Goal: Browse casually

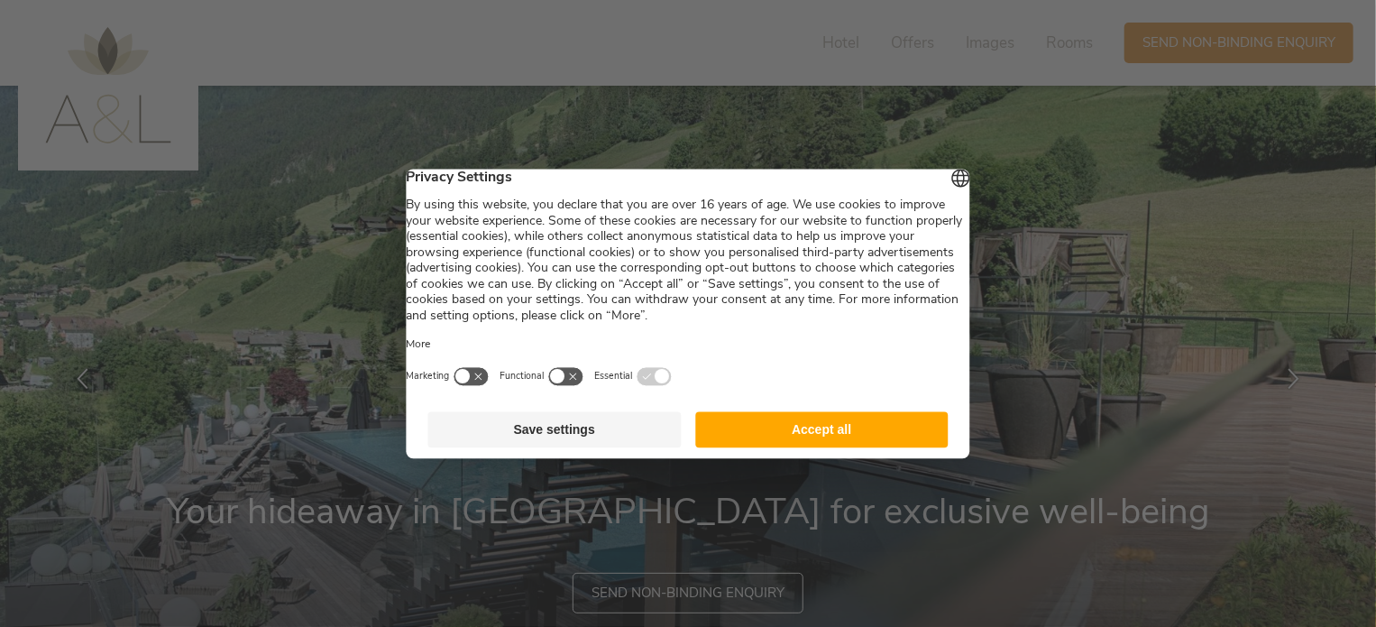
click at [805, 439] on button "Accept all" at bounding box center [821, 429] width 253 height 36
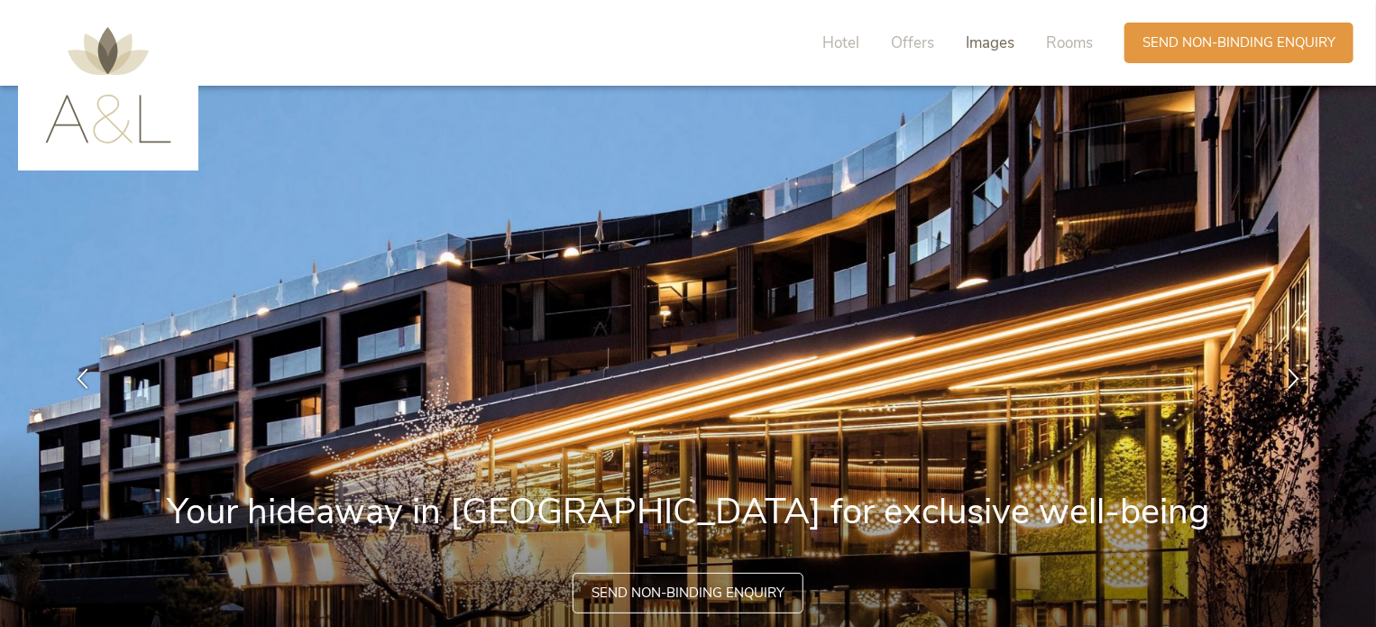
click at [988, 42] on span "Images" at bounding box center [990, 42] width 49 height 21
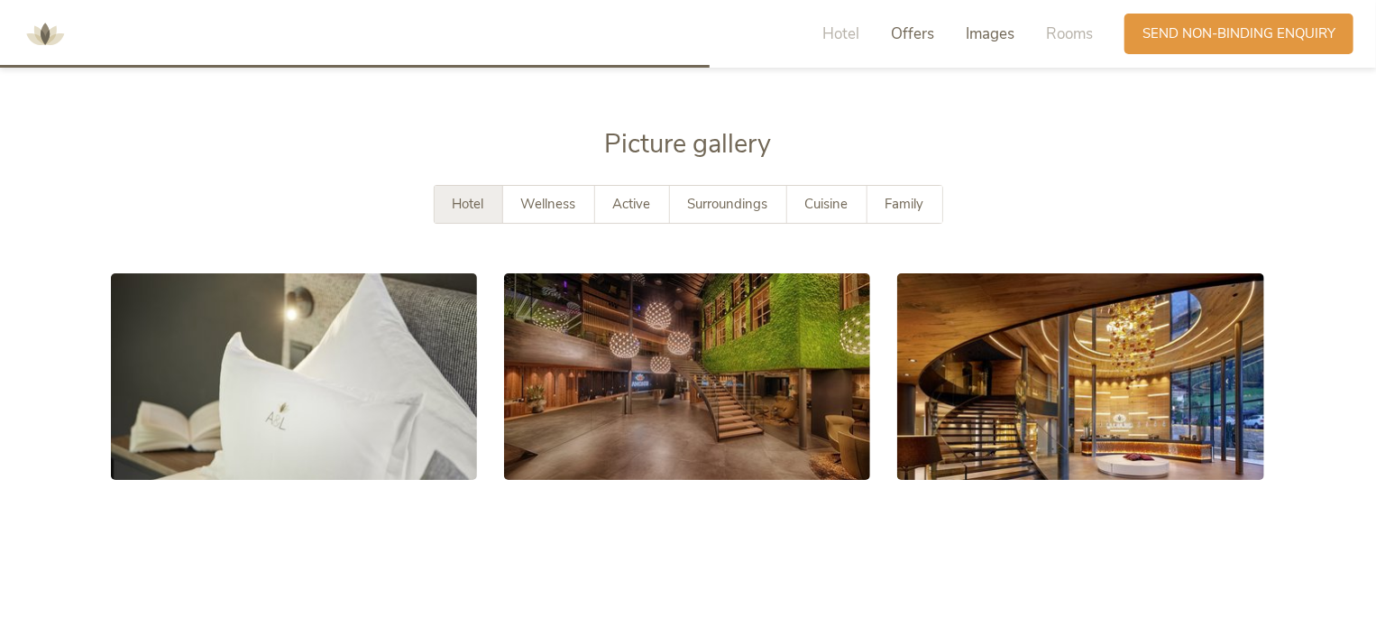
scroll to position [3140, 0]
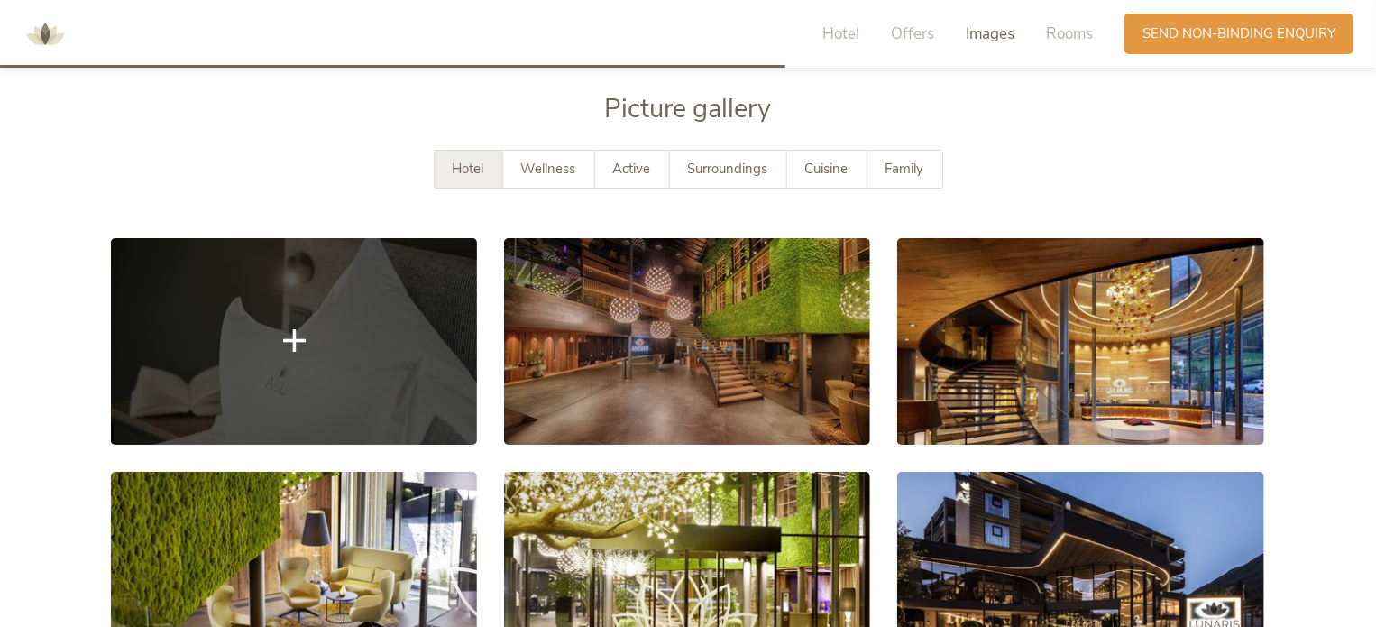
click at [262, 263] on link at bounding box center [294, 341] width 366 height 206
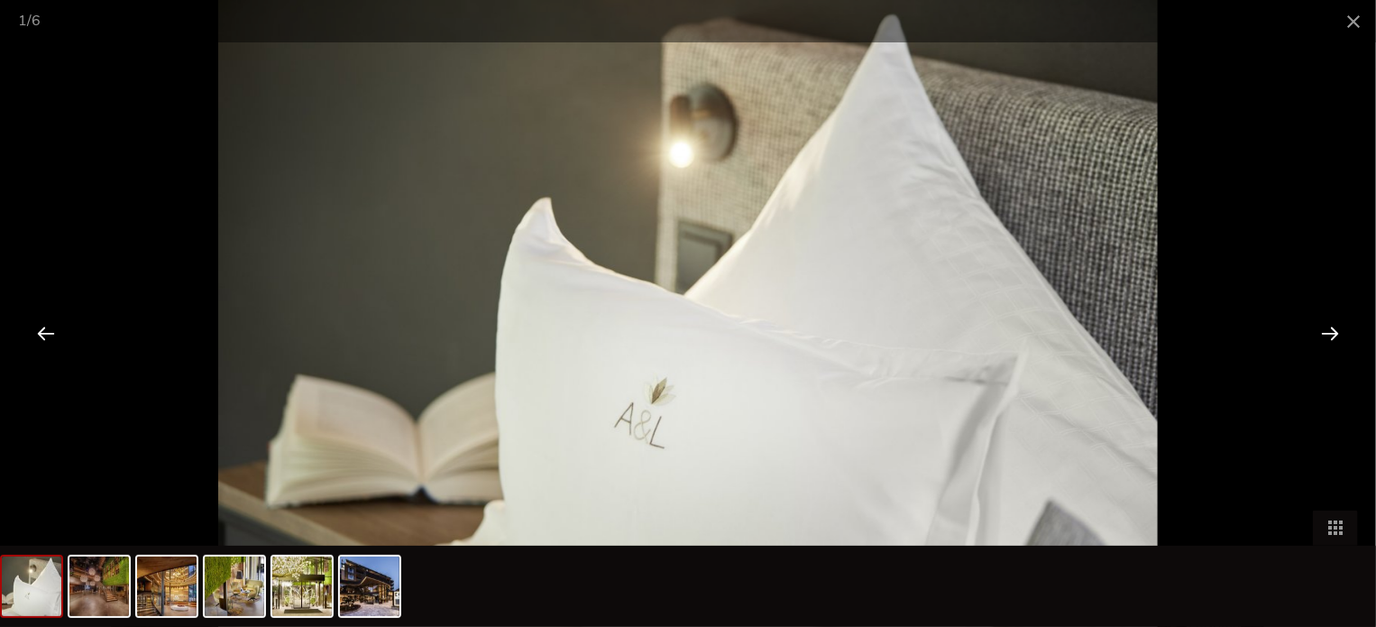
click at [1326, 334] on div at bounding box center [1330, 333] width 56 height 56
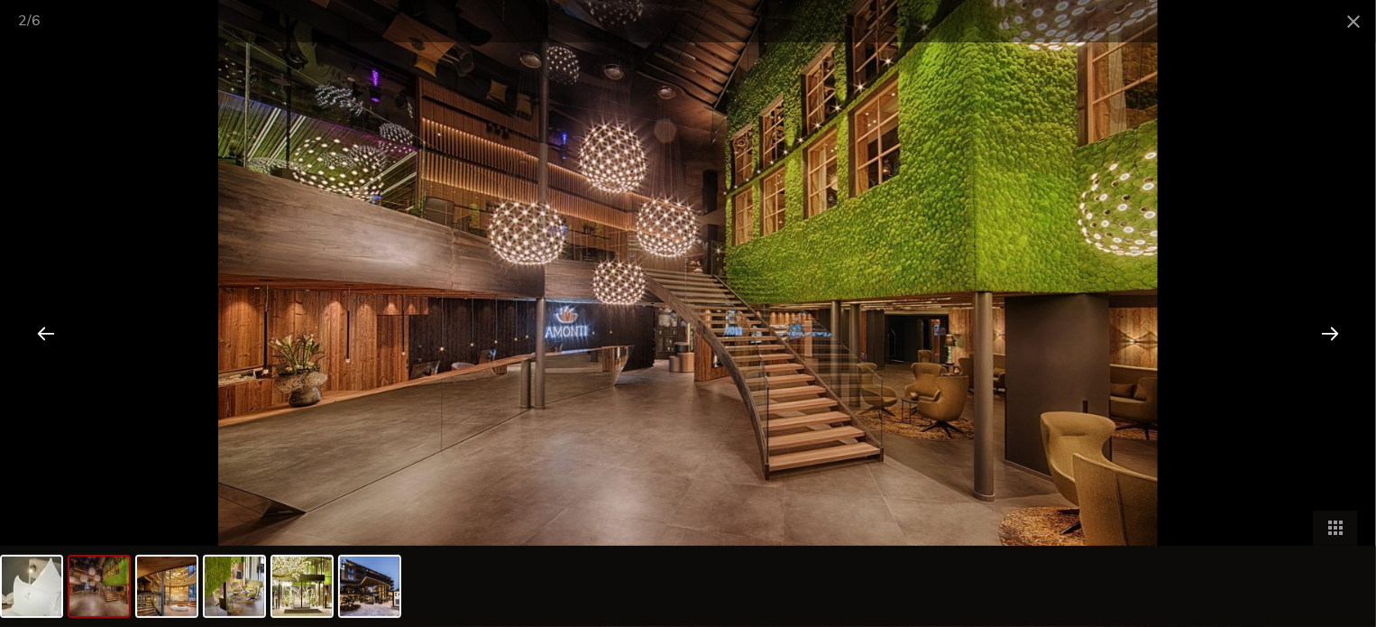
click at [1326, 334] on div at bounding box center [1330, 333] width 56 height 56
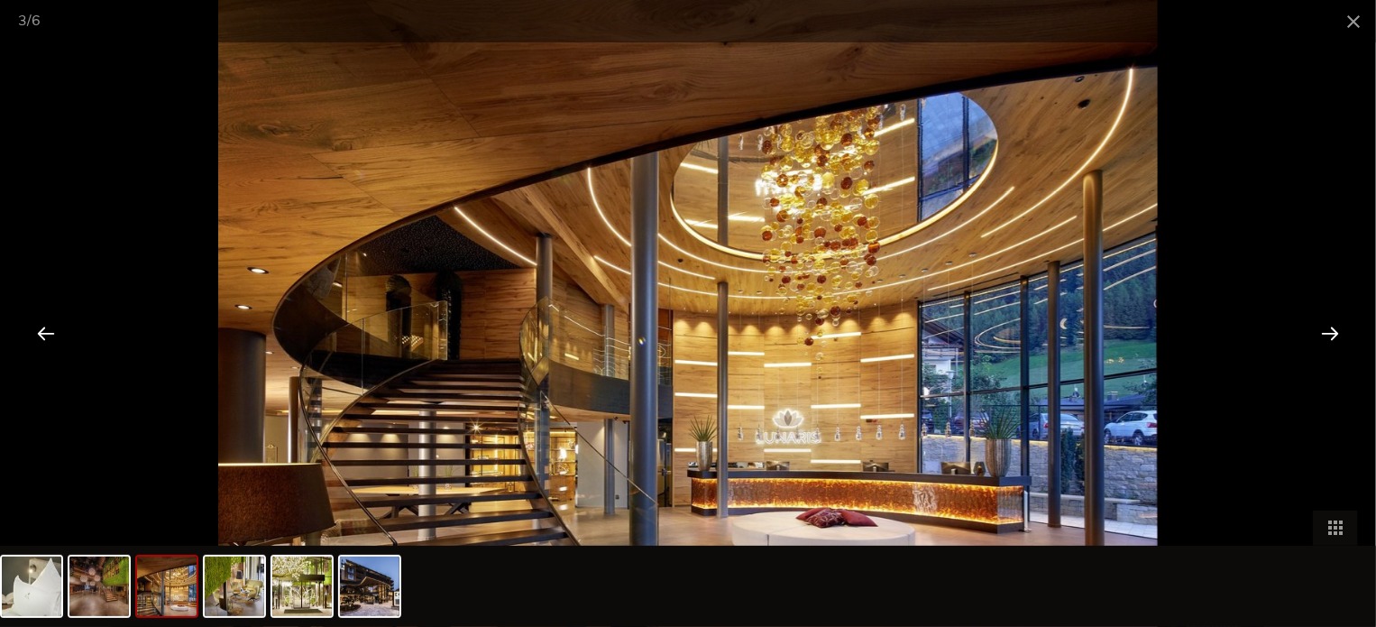
click at [1326, 334] on div at bounding box center [1330, 333] width 56 height 56
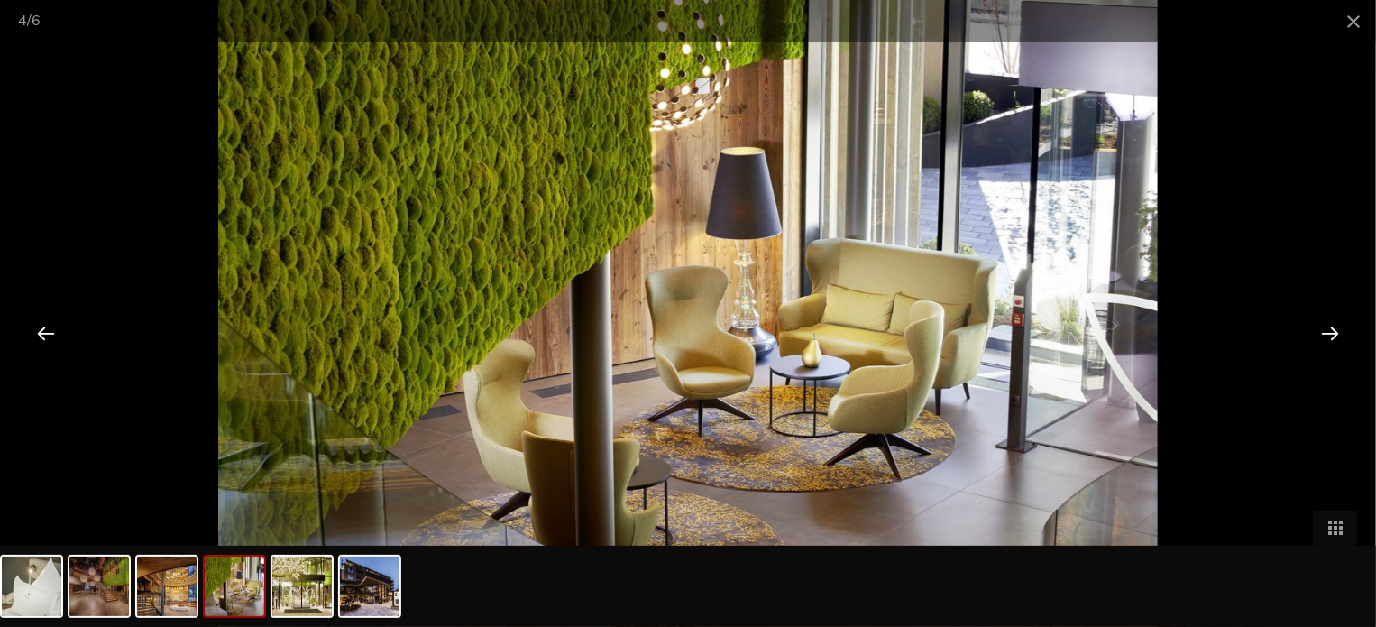
click at [1326, 334] on div at bounding box center [1330, 333] width 56 height 56
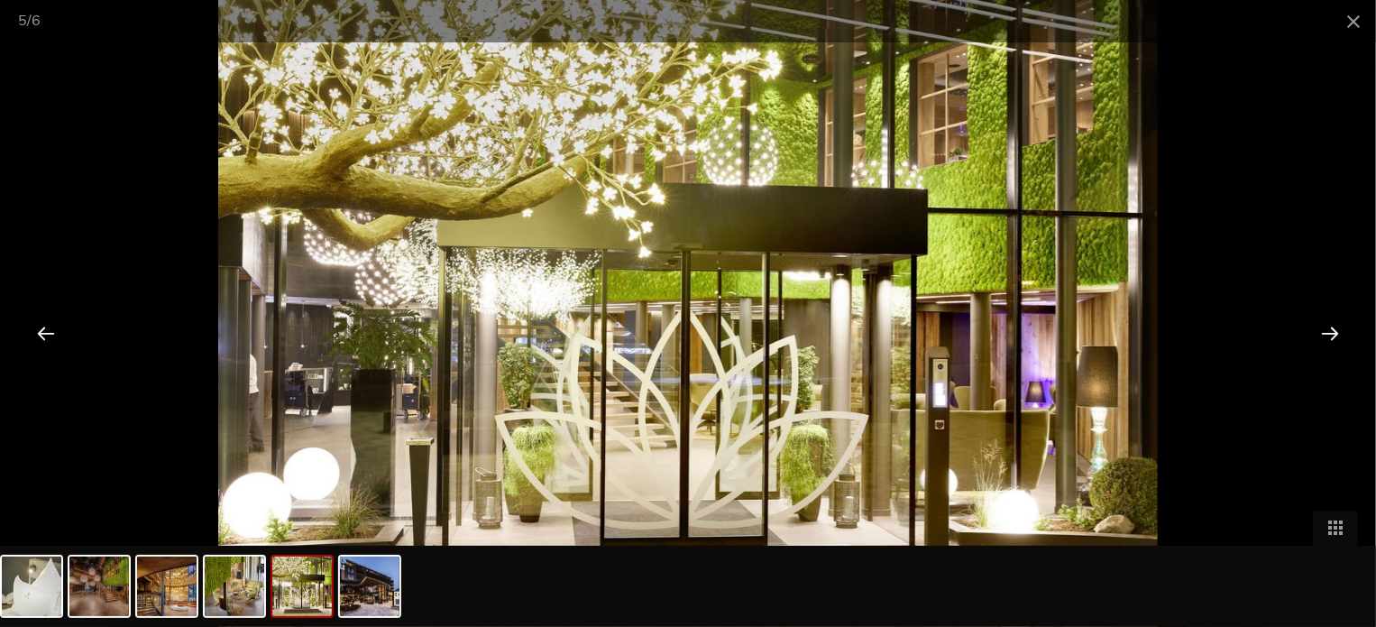
click at [1326, 334] on div at bounding box center [1330, 333] width 56 height 56
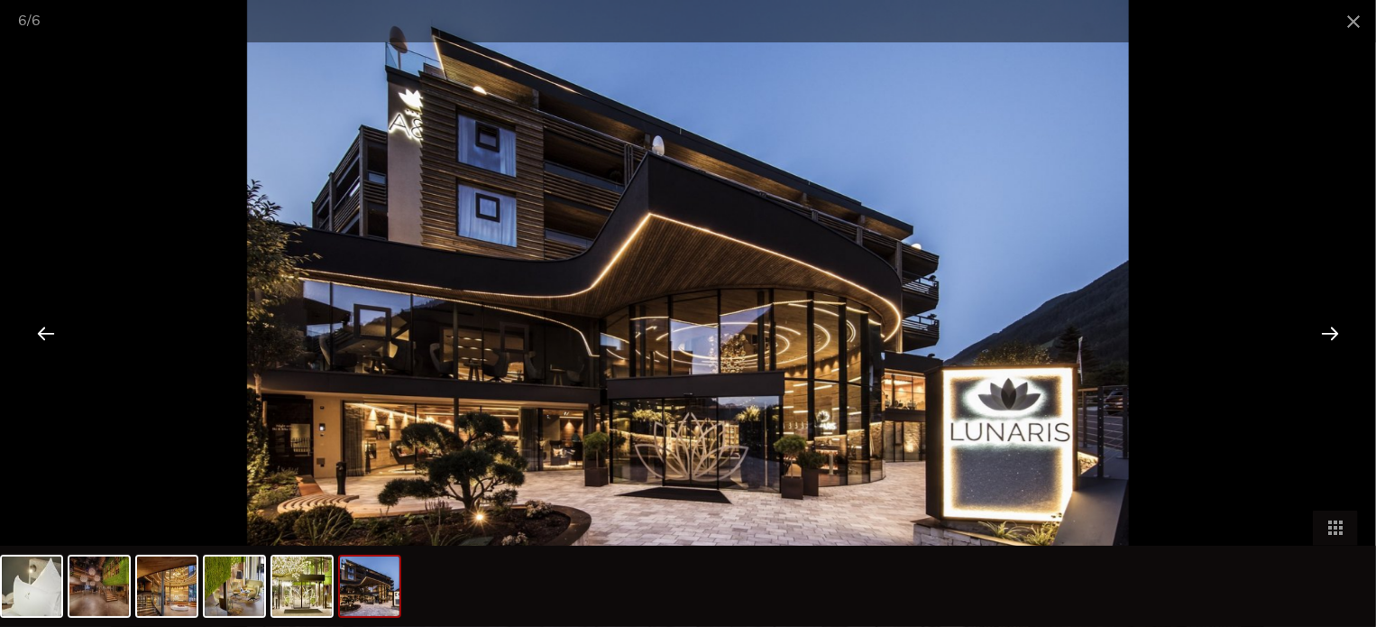
click at [1326, 334] on div at bounding box center [1330, 333] width 56 height 56
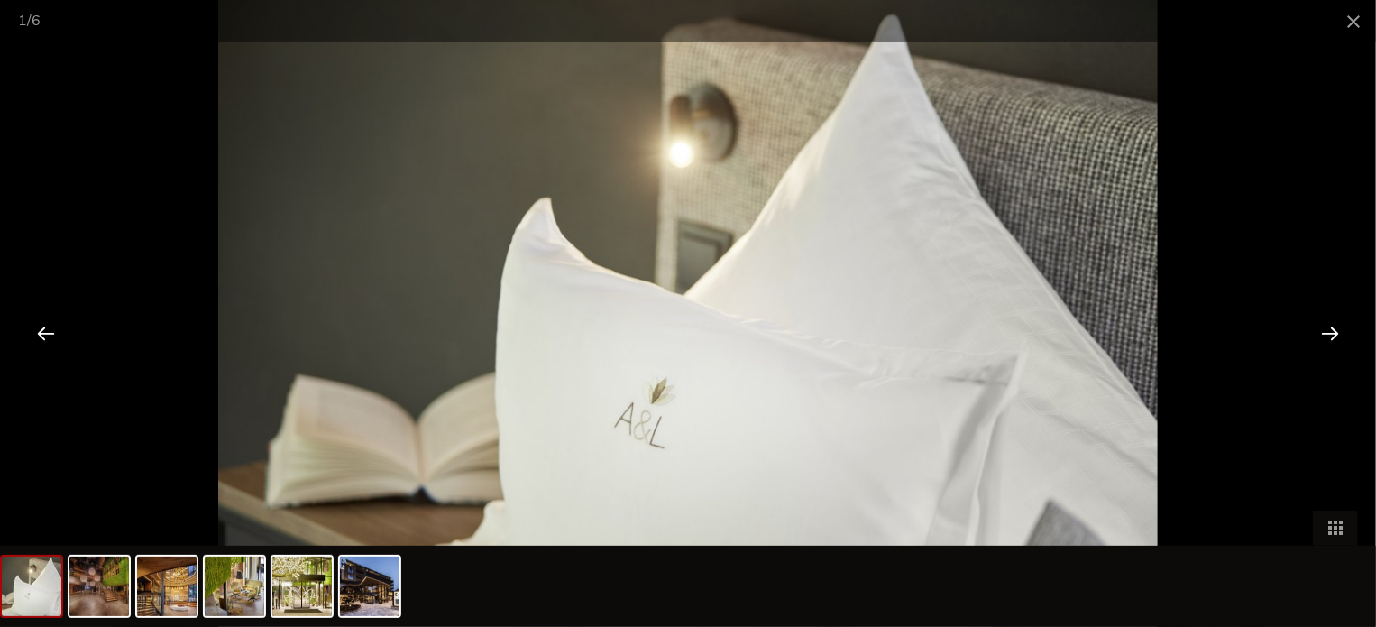
click at [1326, 334] on div at bounding box center [1330, 333] width 56 height 56
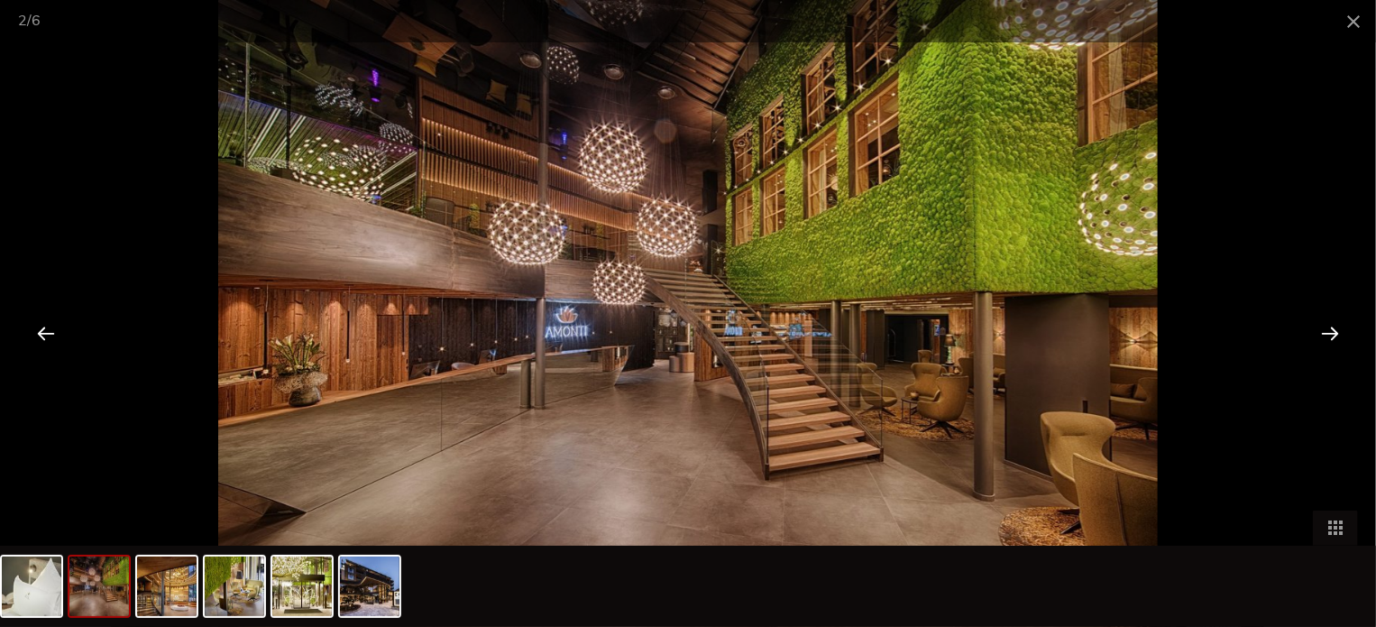
click at [1326, 334] on div at bounding box center [1330, 333] width 56 height 56
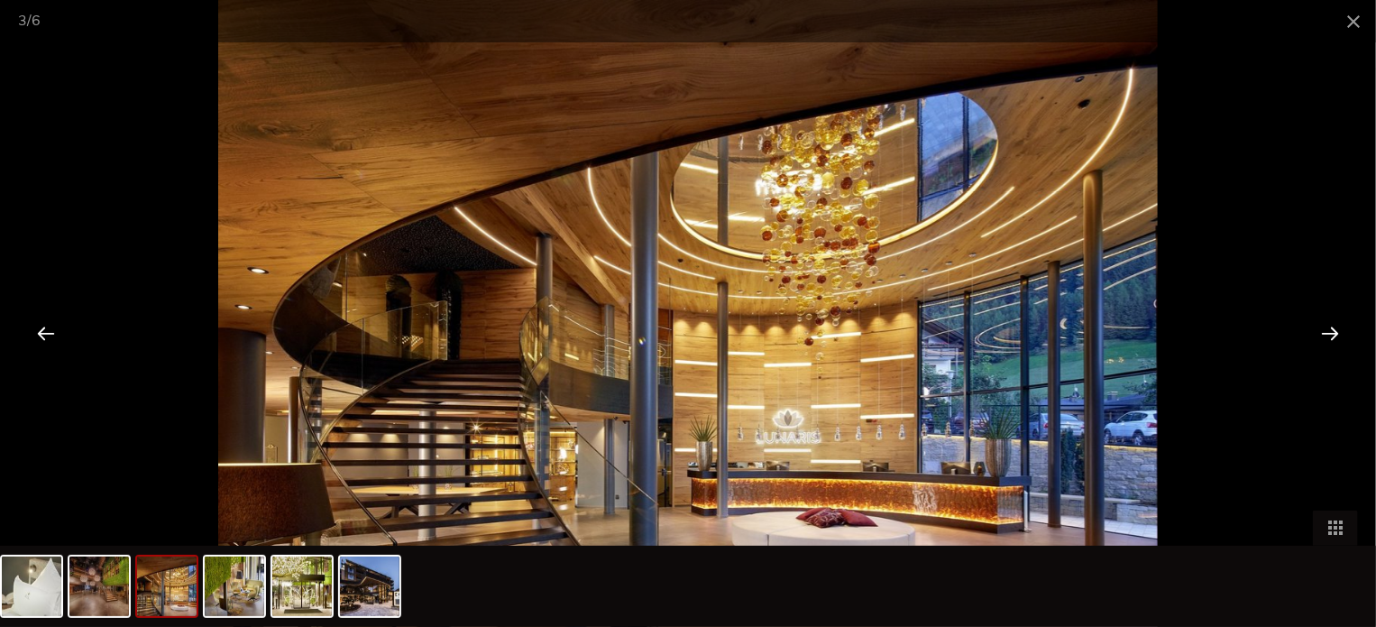
scroll to position [2592, 0]
click at [1353, 20] on span at bounding box center [1353, 21] width 45 height 42
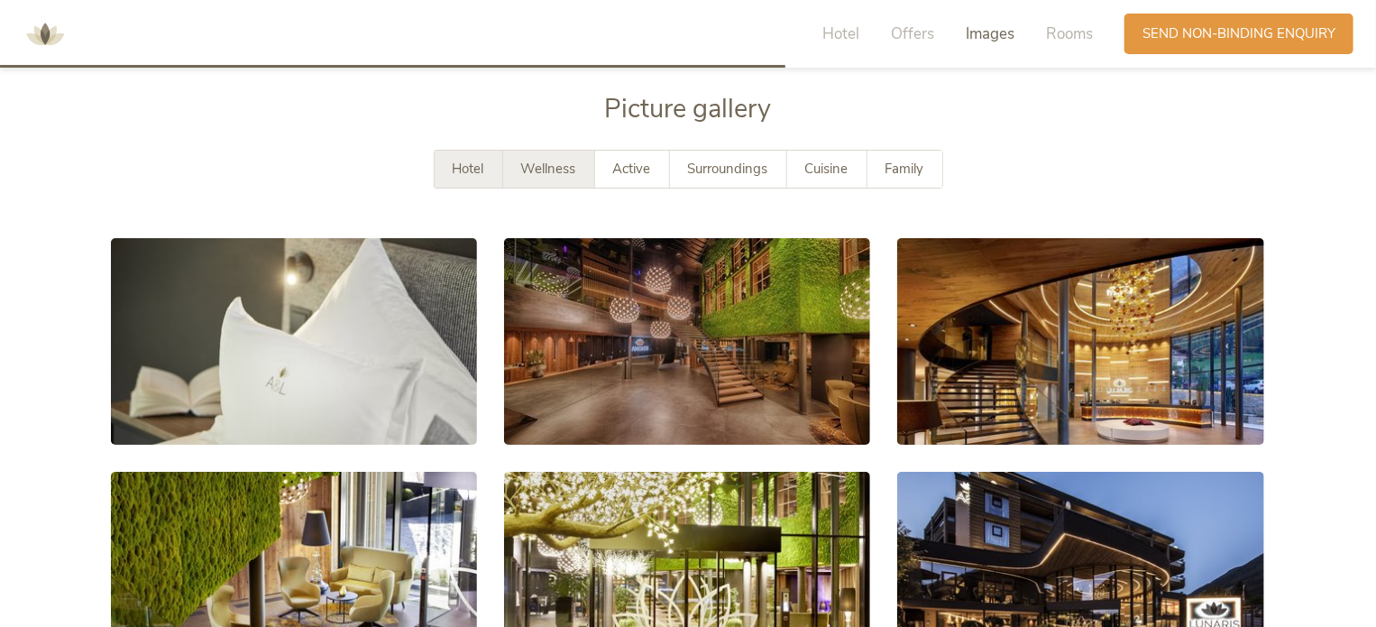
click at [529, 165] on span "Wellness" at bounding box center [548, 169] width 55 height 18
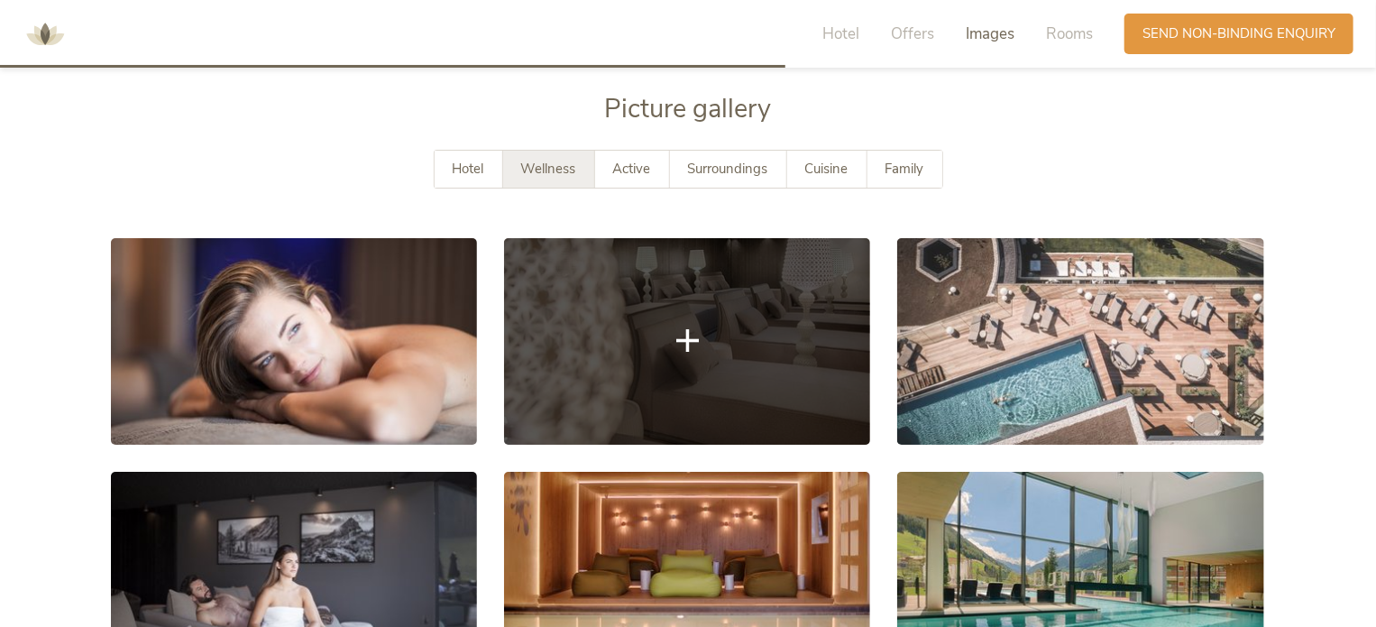
click at [656, 341] on link at bounding box center [687, 341] width 366 height 206
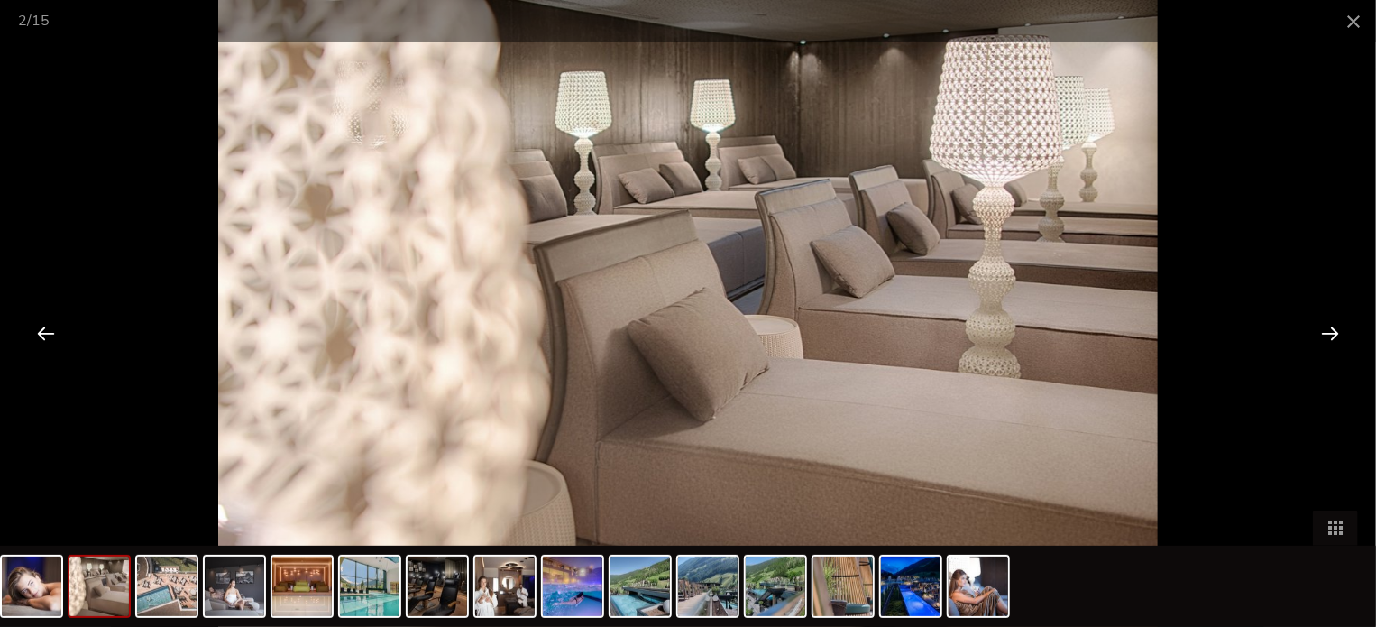
click at [1331, 327] on div at bounding box center [1330, 333] width 56 height 56
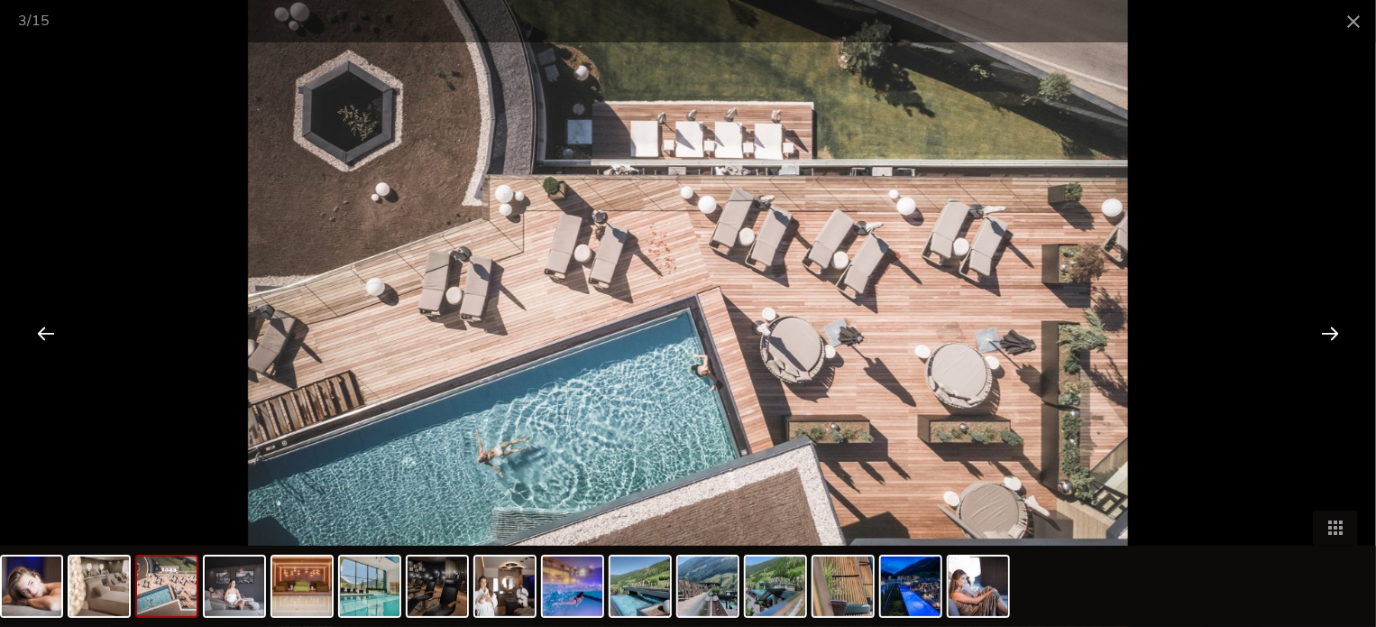
click at [1331, 327] on div at bounding box center [1330, 333] width 56 height 56
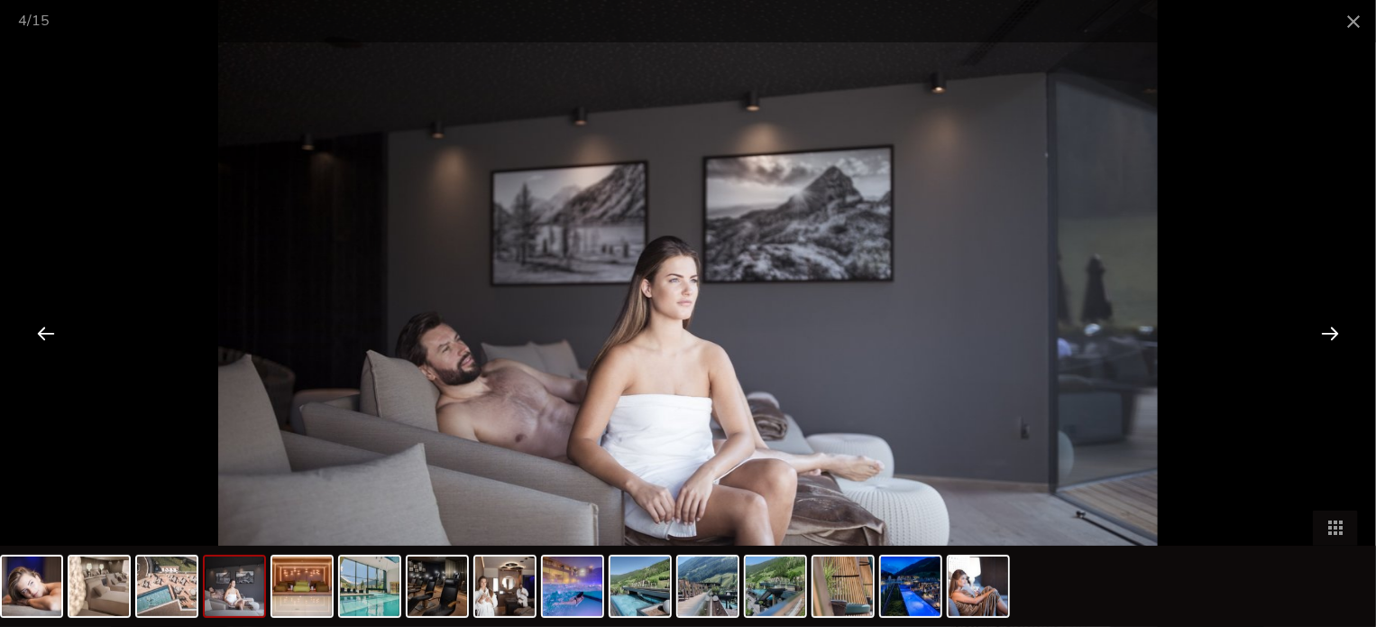
click at [1331, 327] on div at bounding box center [1330, 333] width 56 height 56
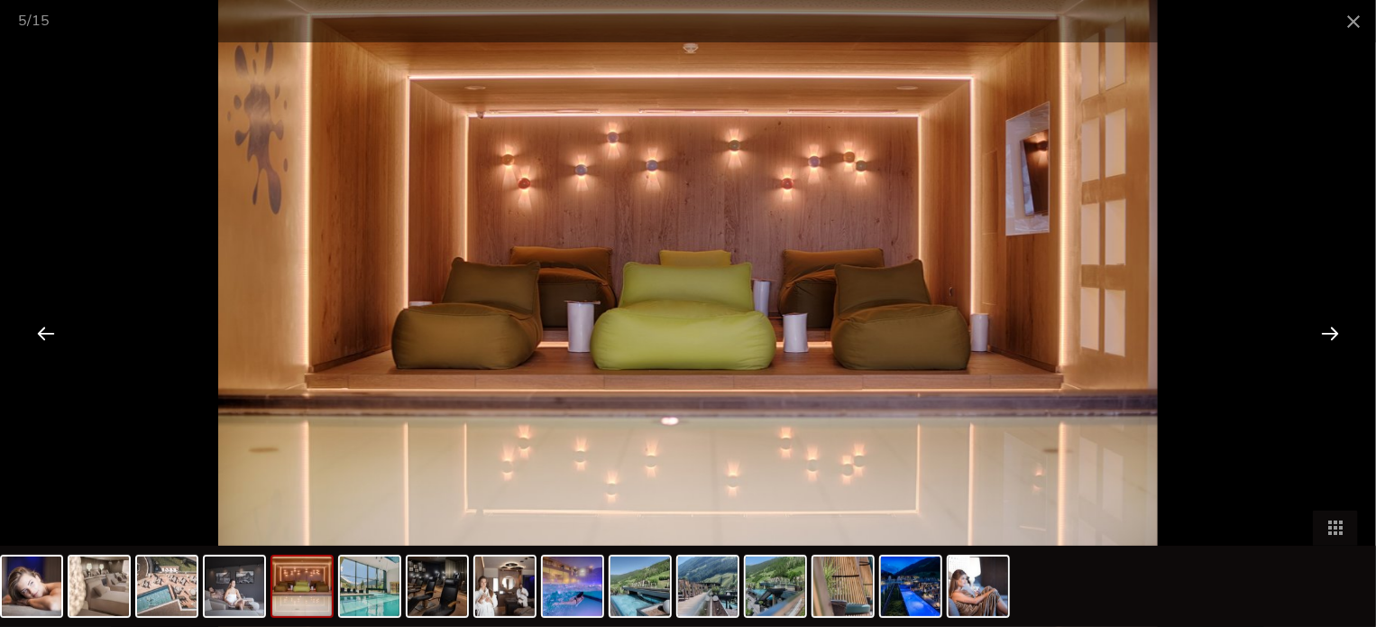
click at [1331, 327] on div at bounding box center [1330, 333] width 56 height 56
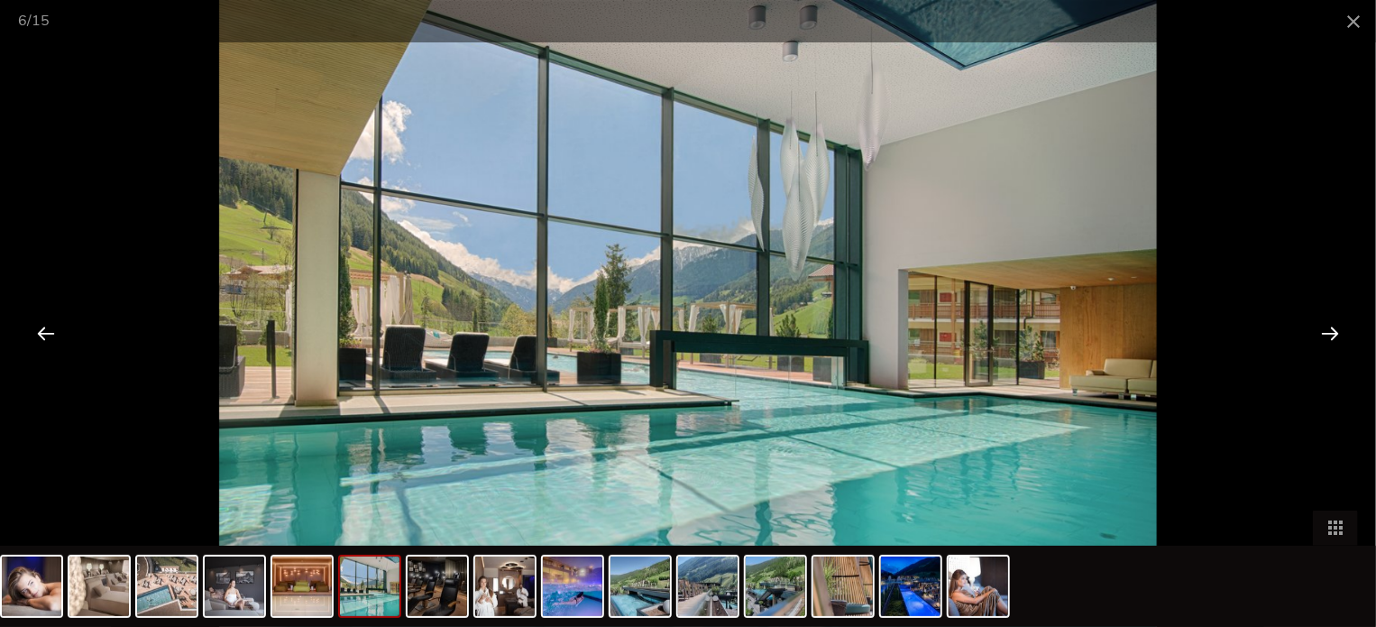
click at [1331, 327] on div at bounding box center [1330, 333] width 56 height 56
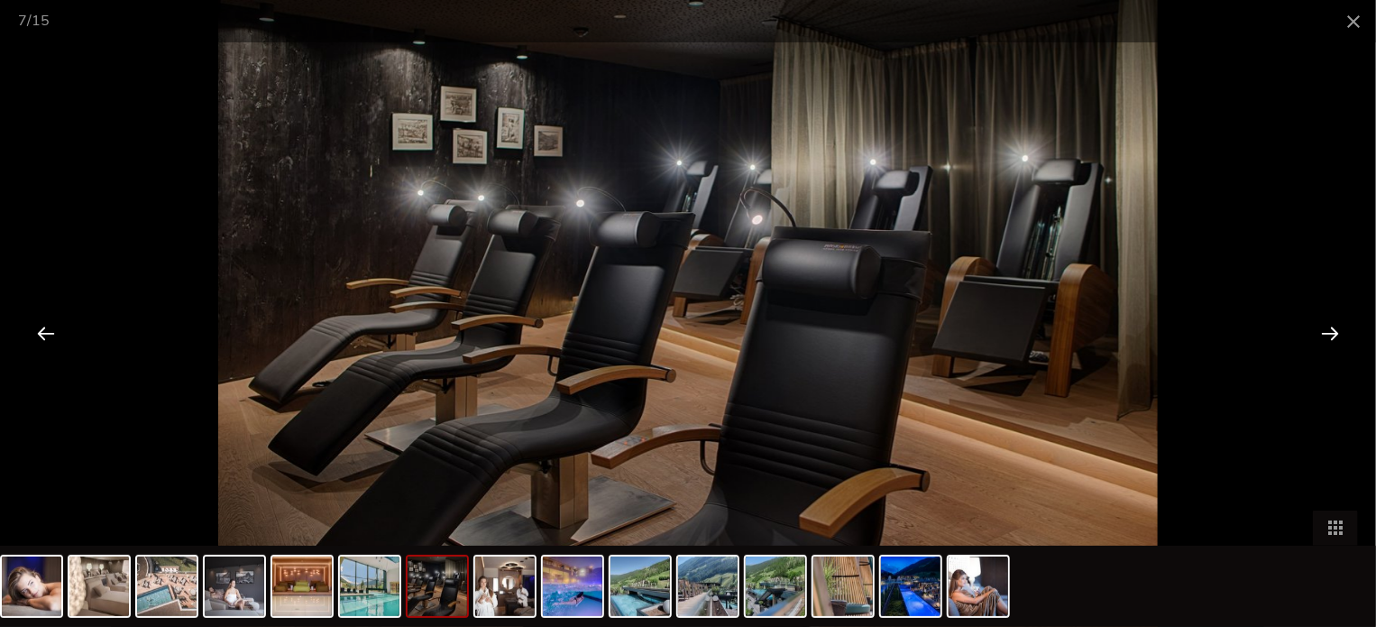
click at [1331, 327] on div at bounding box center [1330, 333] width 56 height 56
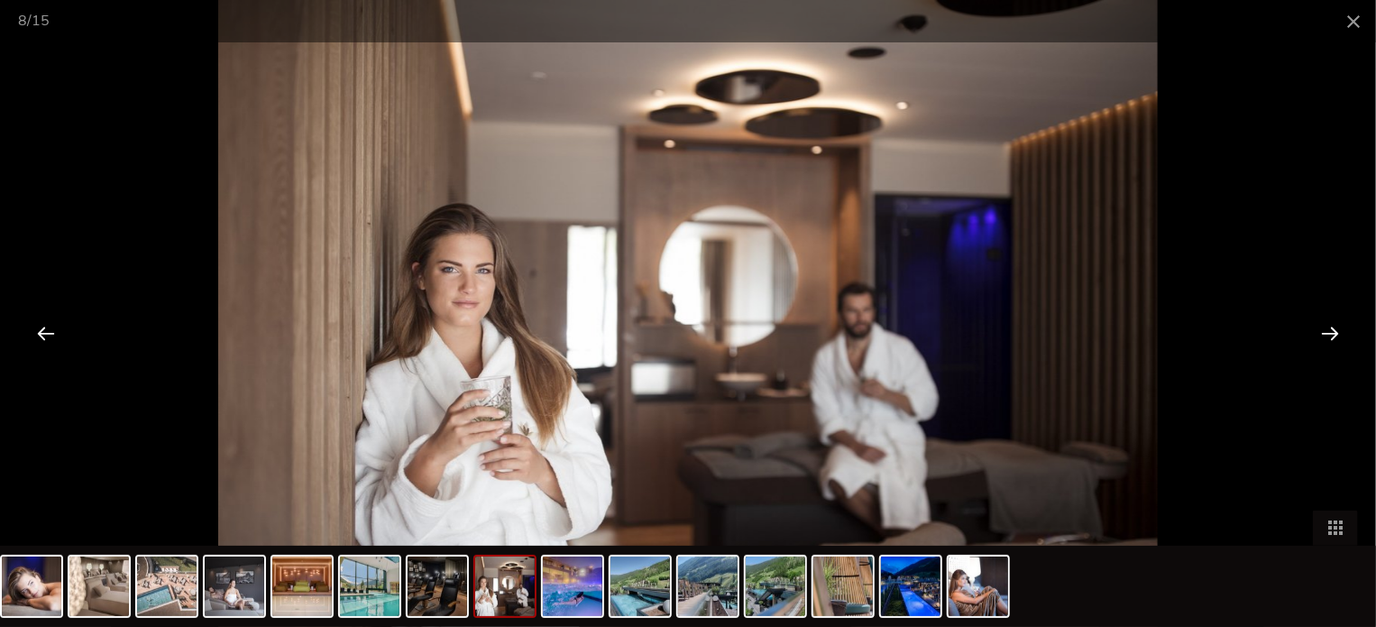
click at [1331, 327] on div at bounding box center [1330, 333] width 56 height 56
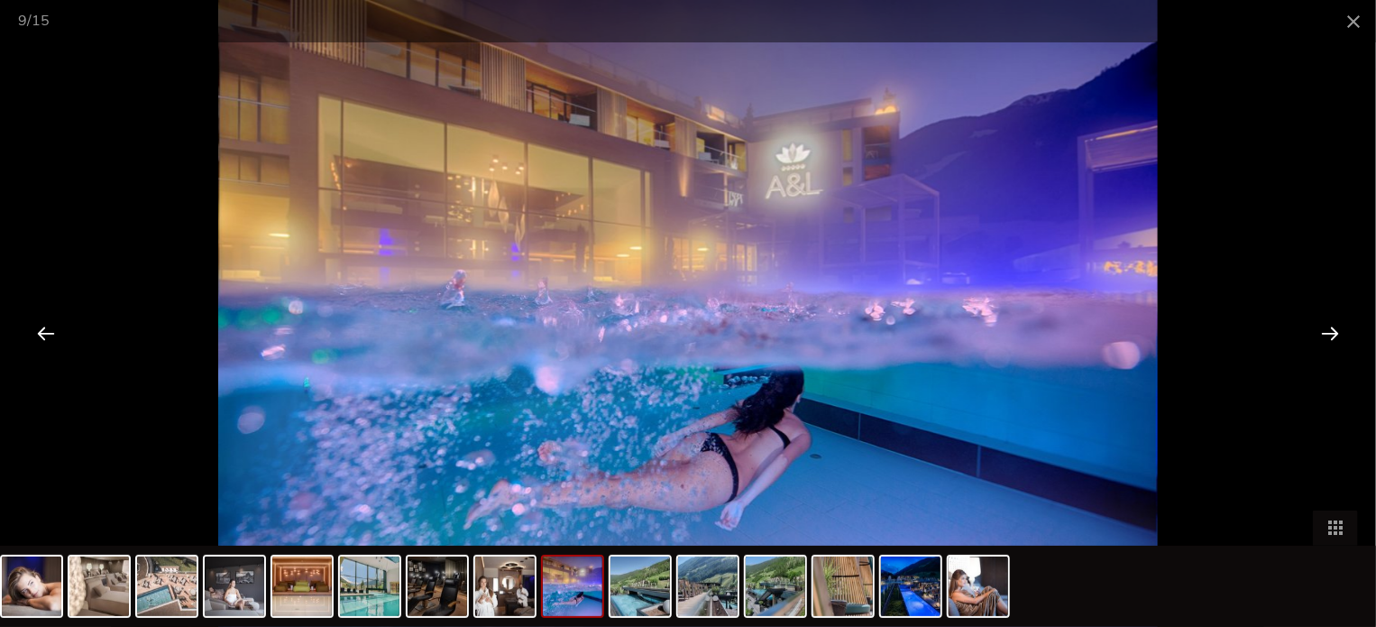
click at [1331, 327] on div at bounding box center [1330, 333] width 56 height 56
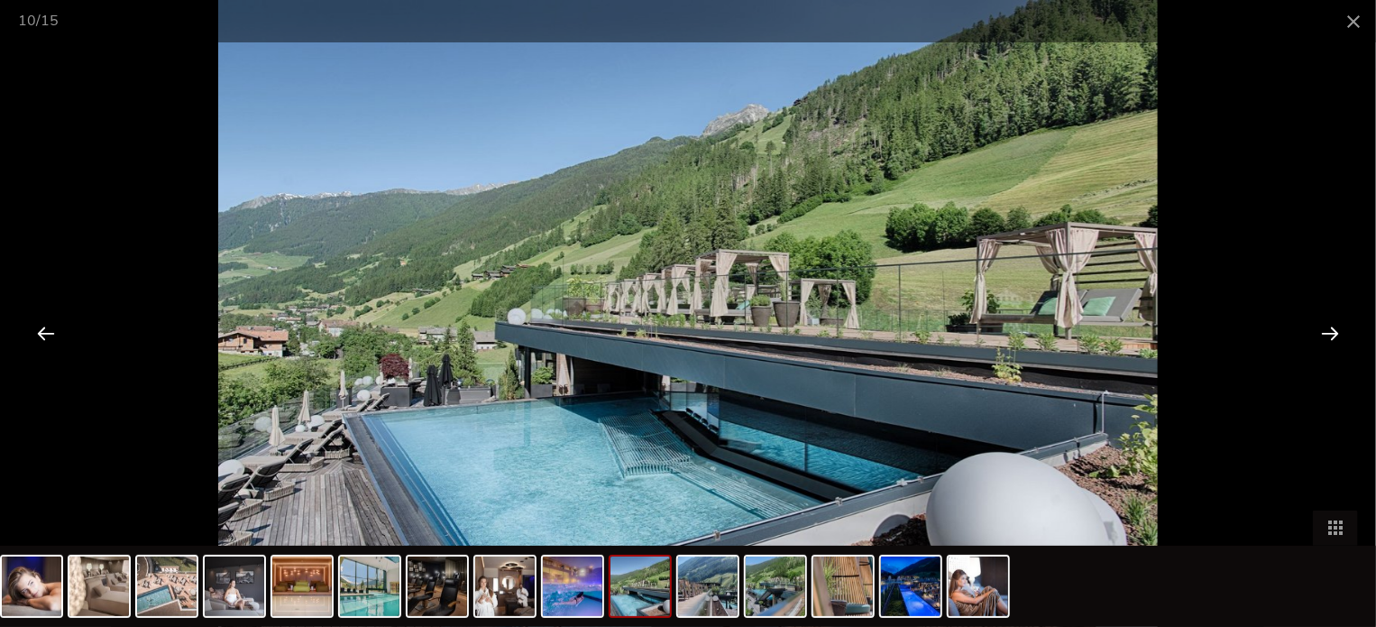
click at [1331, 327] on div at bounding box center [1330, 333] width 56 height 56
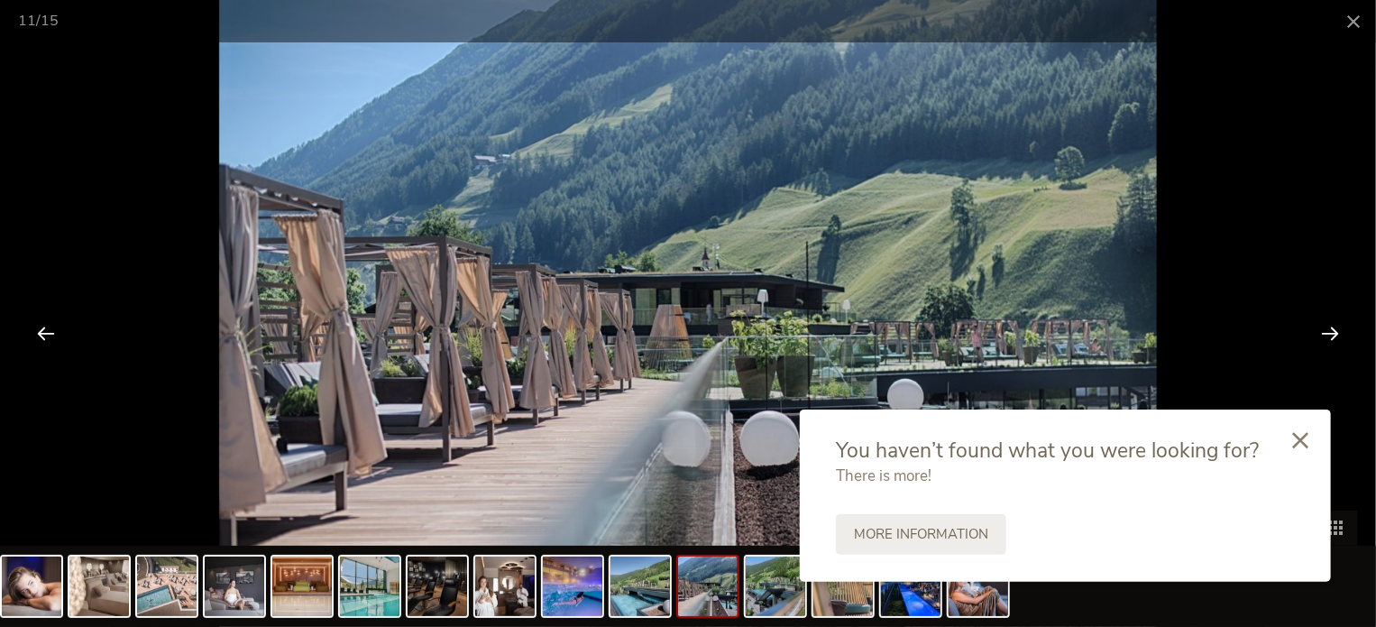
click at [1329, 328] on div at bounding box center [1330, 333] width 56 height 56
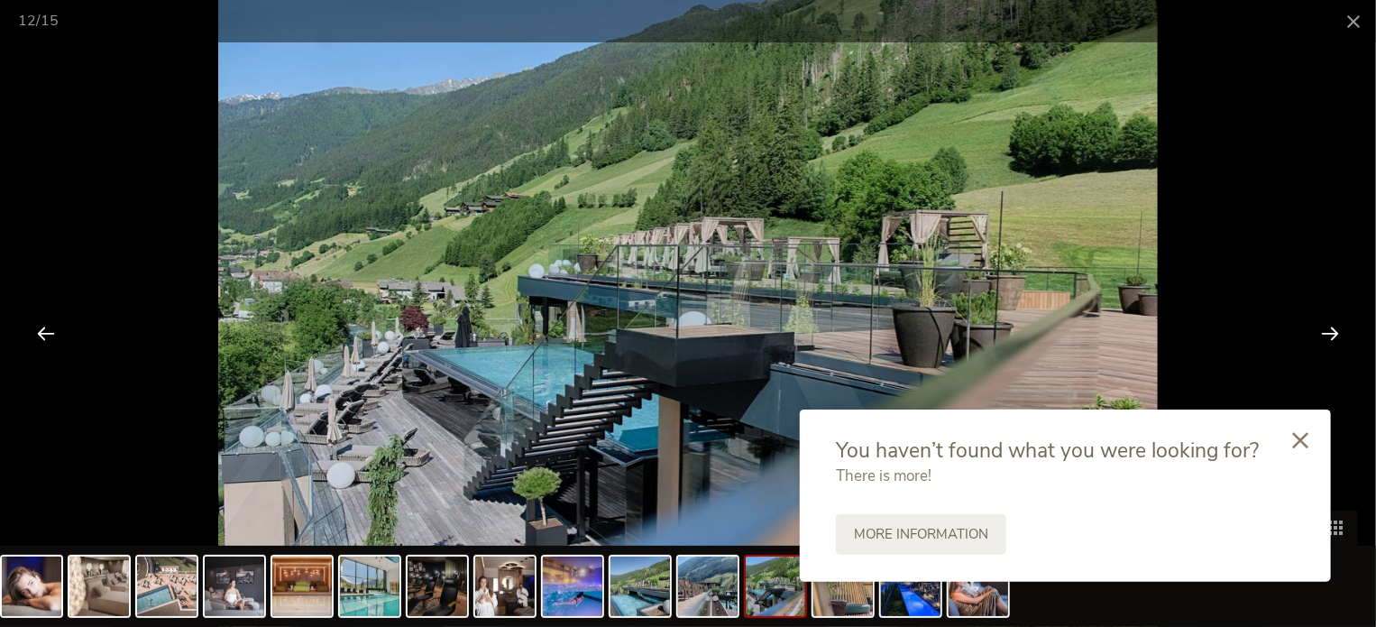
click at [1329, 328] on div at bounding box center [1330, 333] width 56 height 56
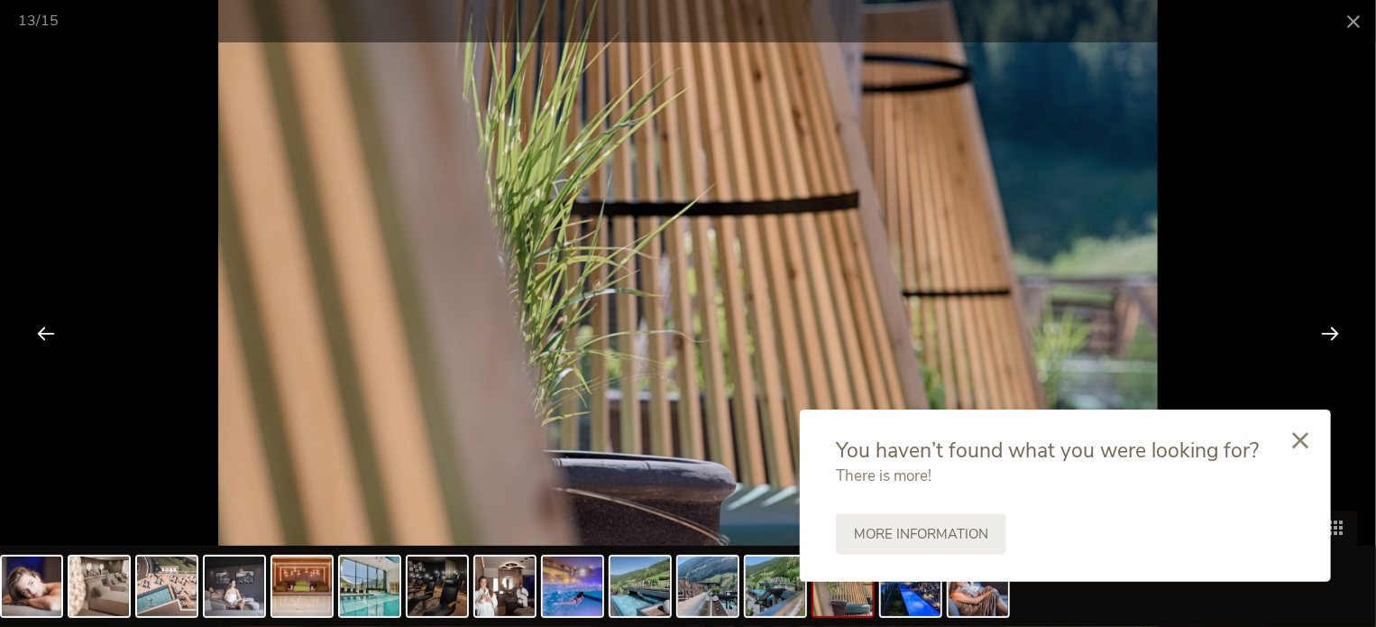
click at [1329, 328] on div at bounding box center [1330, 333] width 56 height 56
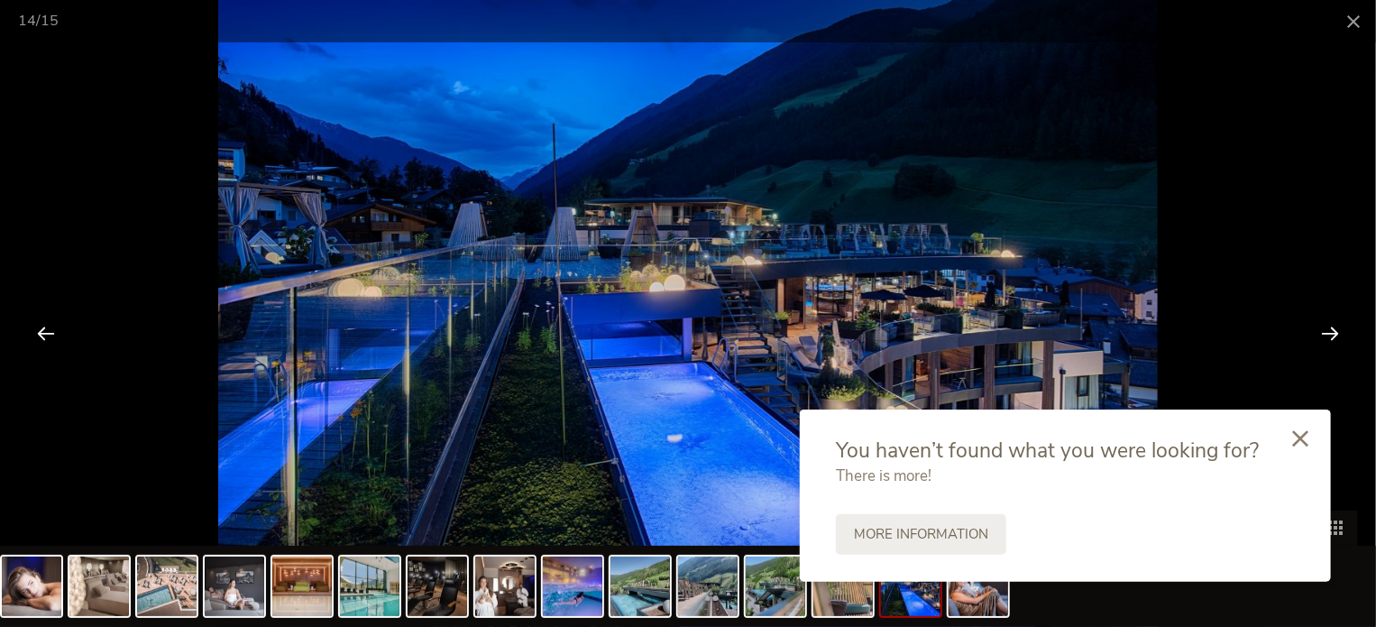
click at [1299, 443] on icon at bounding box center [1300, 438] width 16 height 16
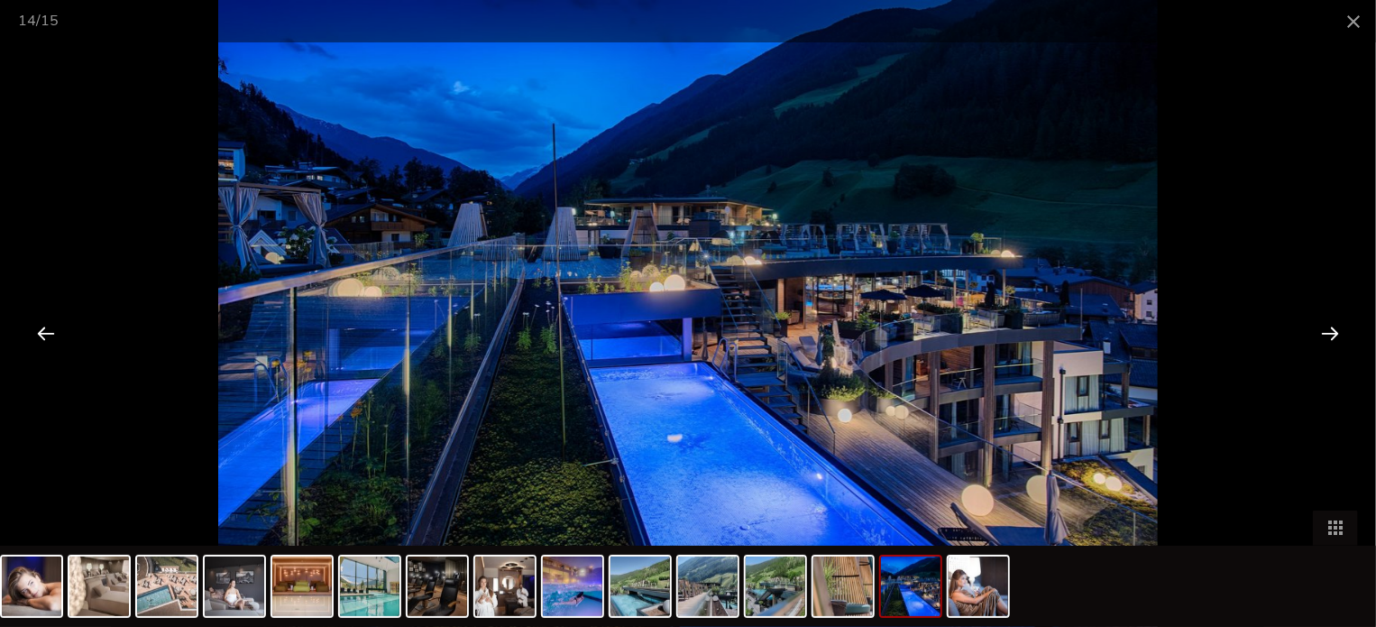
click at [1331, 319] on div at bounding box center [1330, 333] width 56 height 56
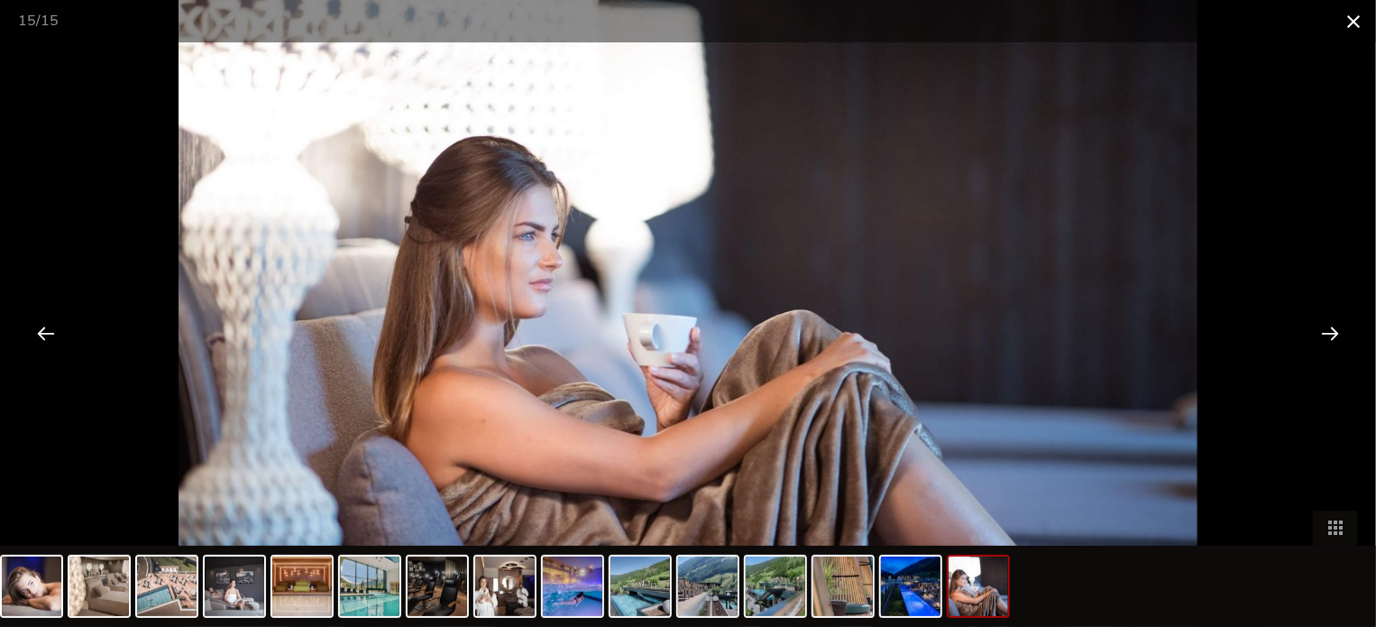
click at [1348, 27] on span at bounding box center [1353, 21] width 45 height 42
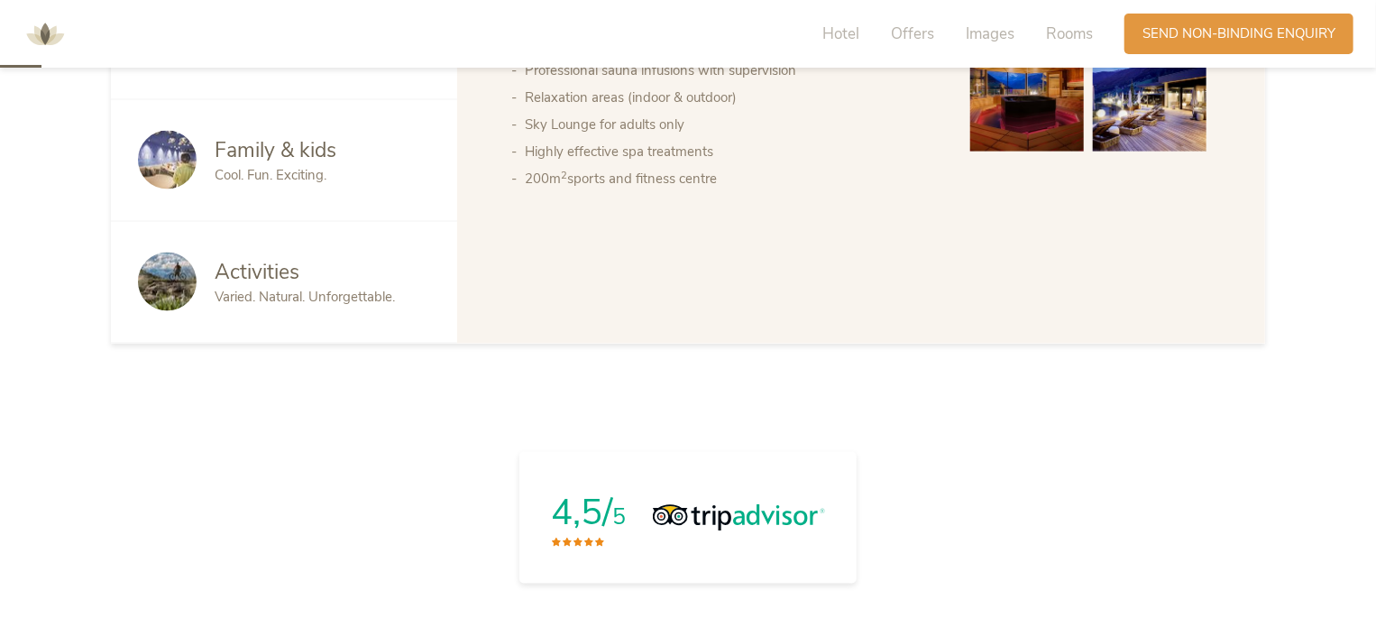
scroll to position [0, 0]
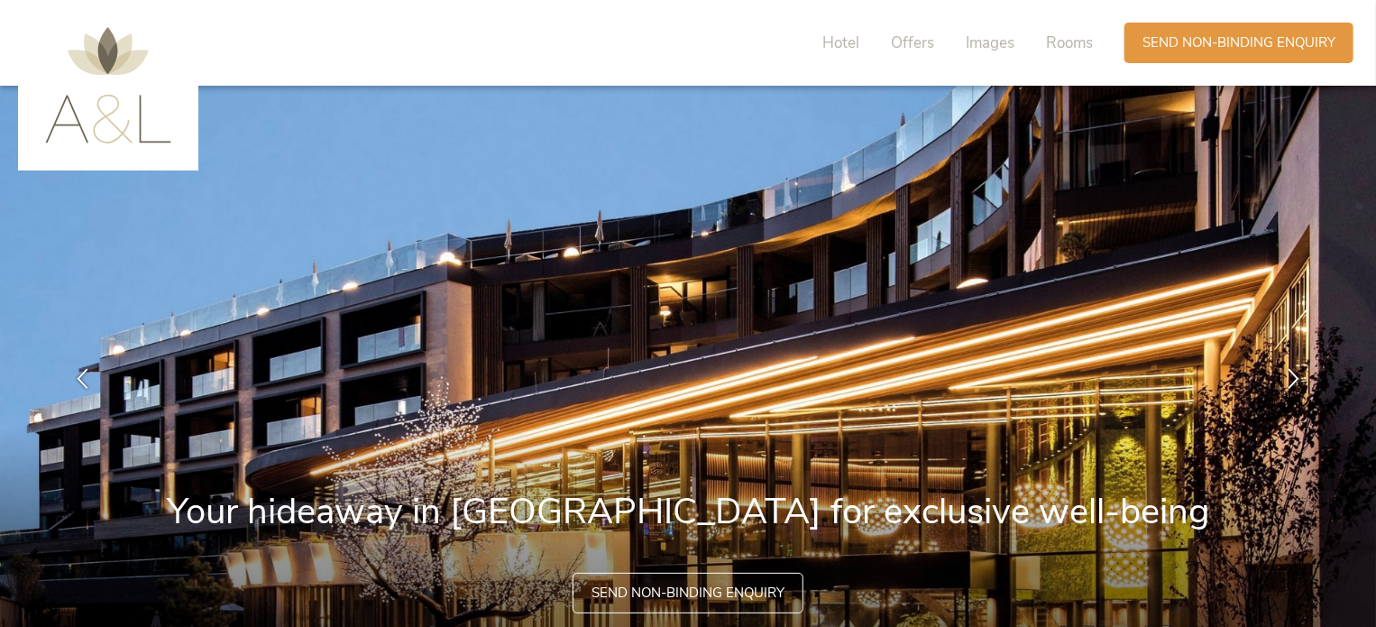
click at [78, 113] on img at bounding box center [108, 85] width 126 height 116
